Goal: Find specific page/section: Find specific page/section

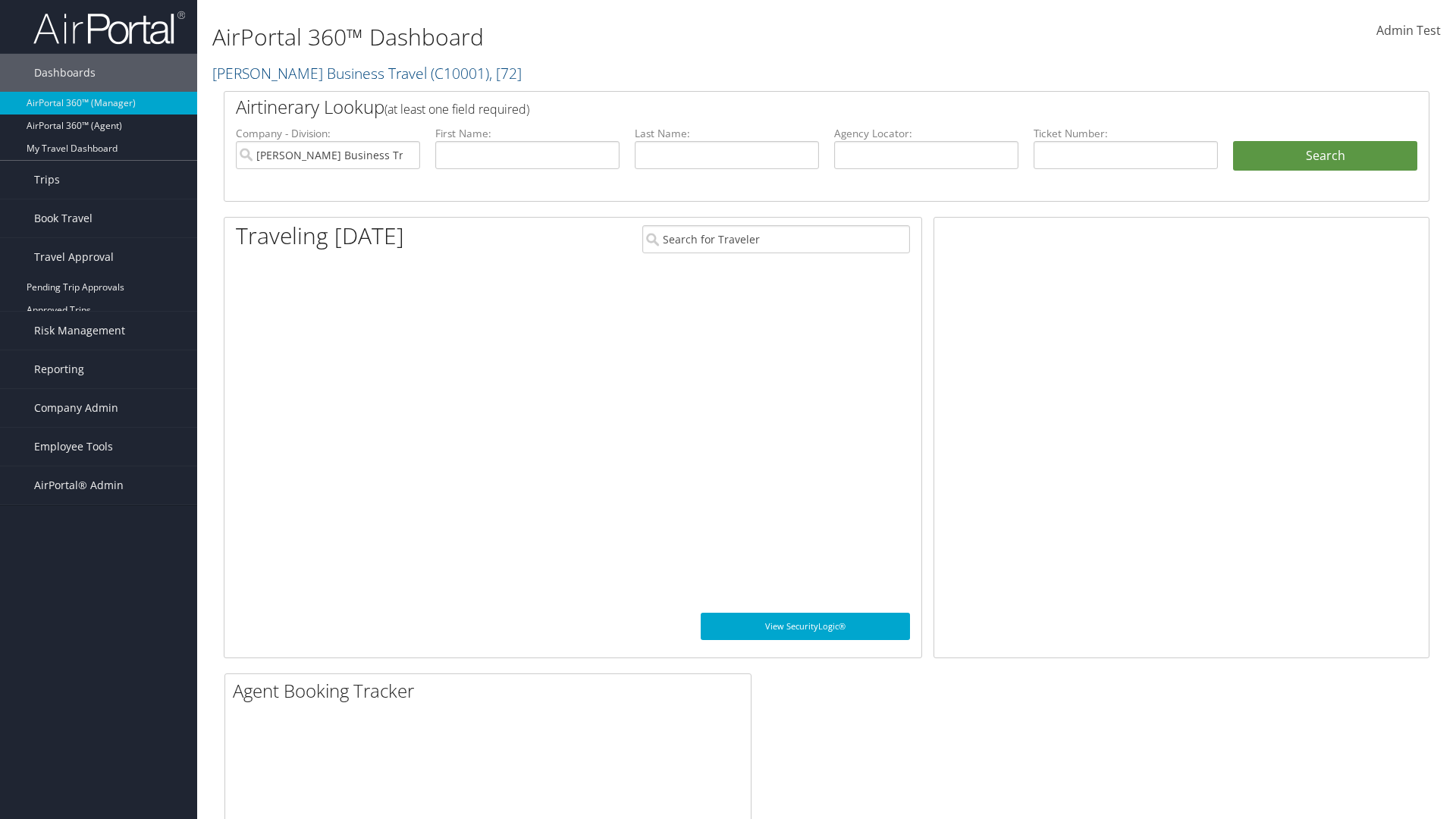
click at [99, 333] on link "Canceled Trips" at bounding box center [99, 333] width 198 height 23
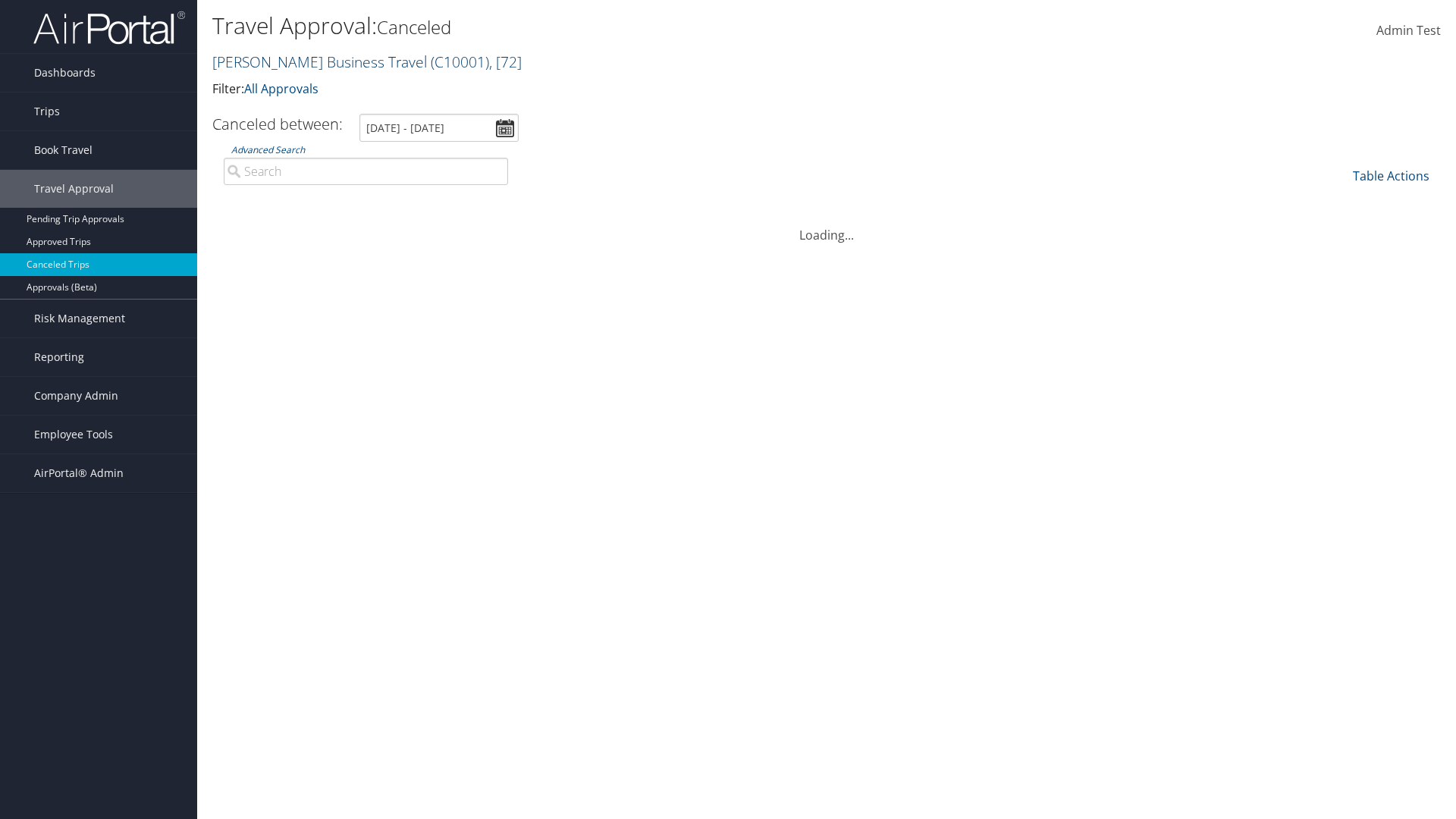
click at [313, 62] on link "[PERSON_NAME] Business Travel ( C10001 ) , [ 72 ]" at bounding box center [367, 62] width 309 height 21
click at [0, 0] on input "search" at bounding box center [0, 0] width 0 height 0
type input "GLOBAL MARKETING SERVICES"
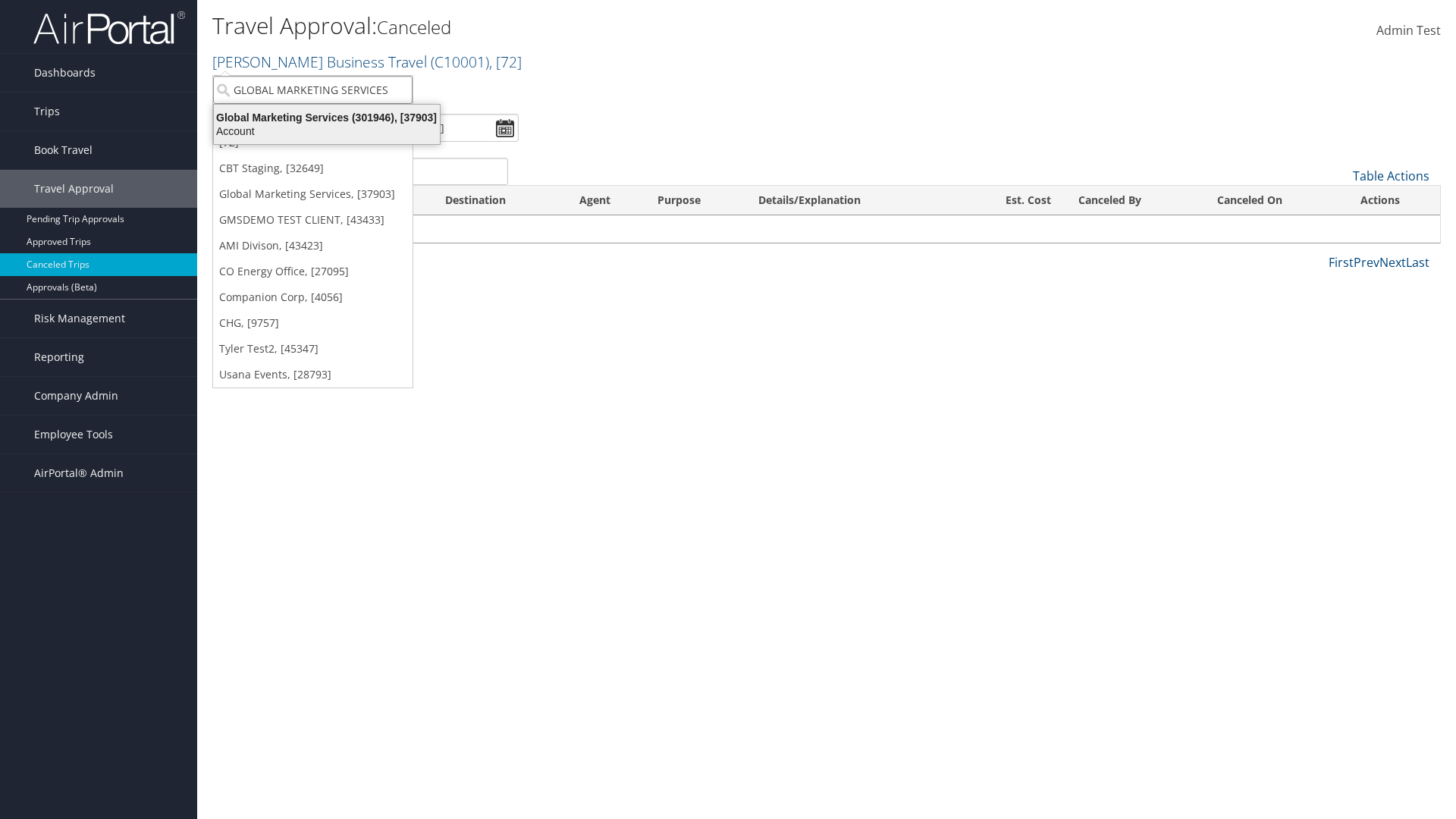
click at [327, 118] on div "Global Marketing Services (301946), [37903]" at bounding box center [327, 117] width 244 height 14
